Goal: Information Seeking & Learning: Learn about a topic

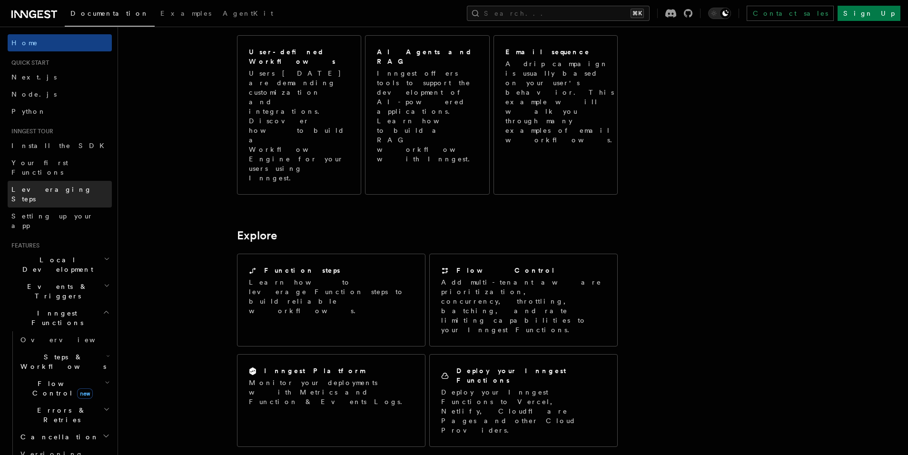
scroll to position [6, 0]
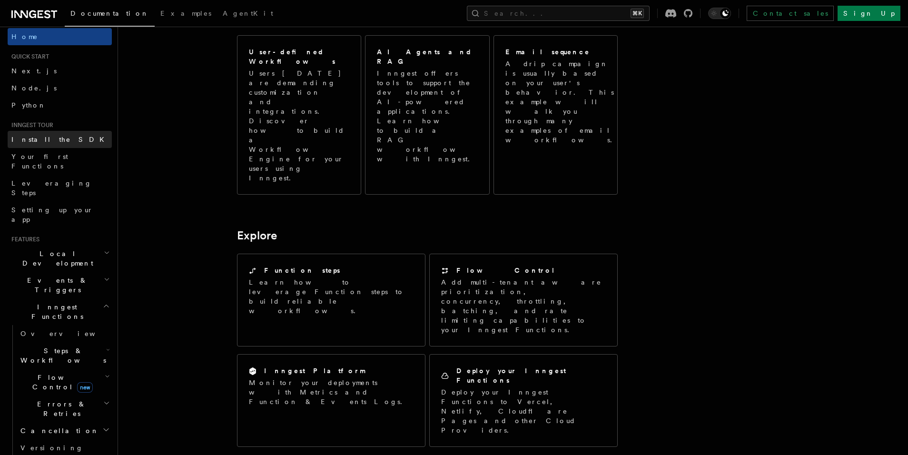
click at [44, 143] on span "Install the SDK" at bounding box center [60, 140] width 99 height 10
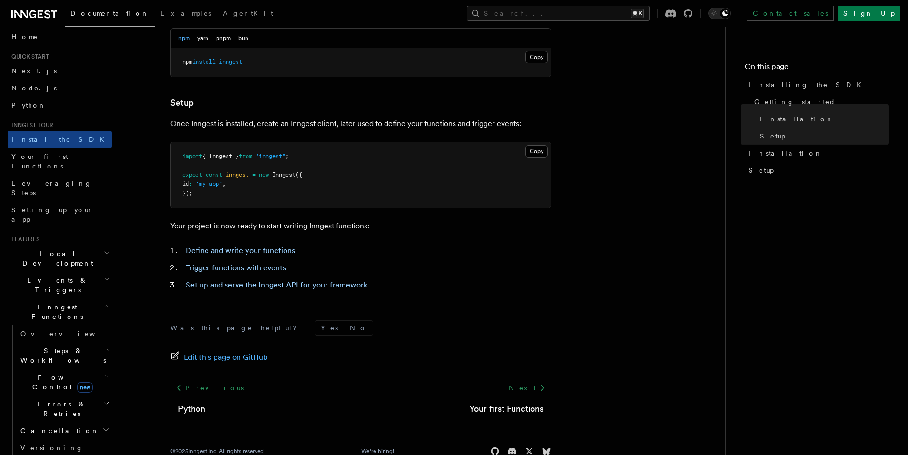
scroll to position [337, 0]
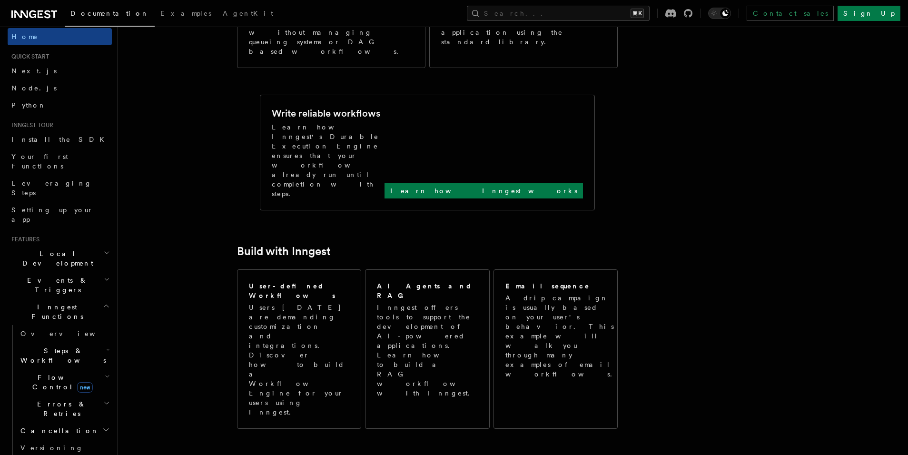
scroll to position [571, 0]
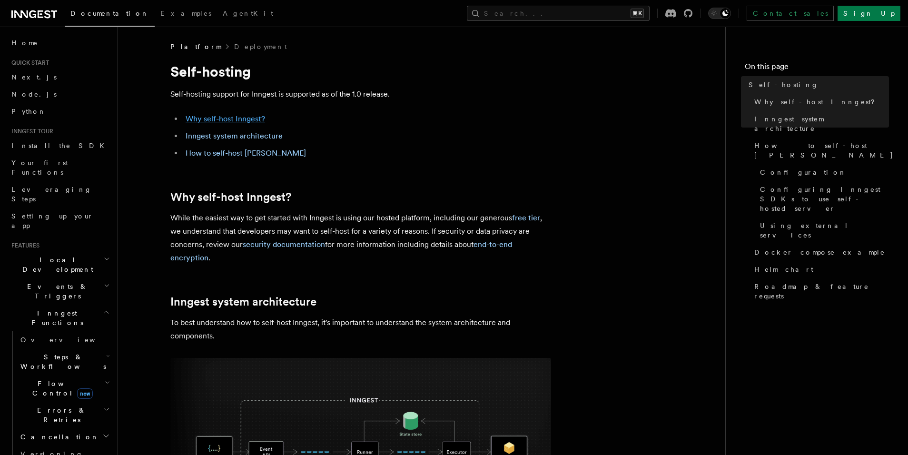
click at [208, 119] on link "Why self-host Inngest?" at bounding box center [226, 118] width 80 height 9
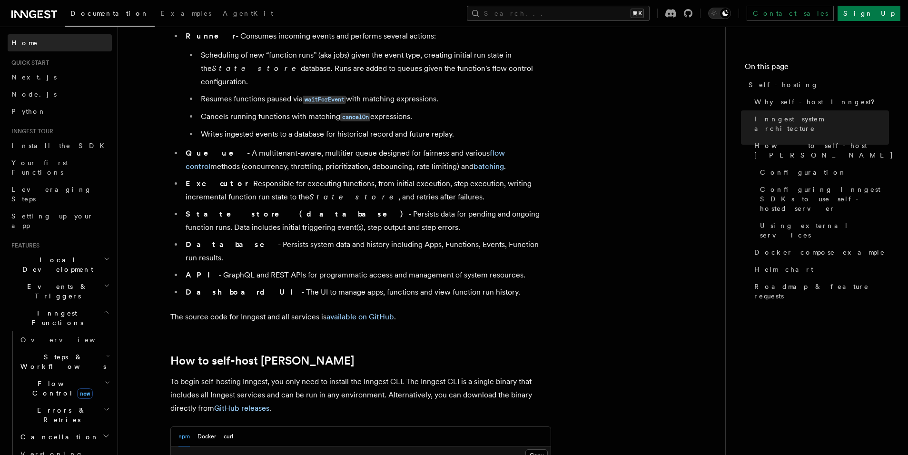
scroll to position [636, 0]
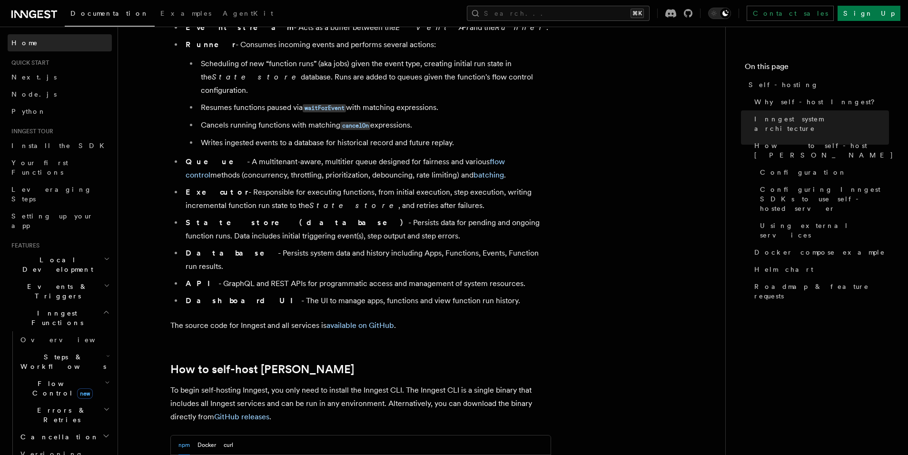
click at [37, 41] on link "Home" at bounding box center [60, 42] width 104 height 17
